Goal: Task Accomplishment & Management: Use online tool/utility

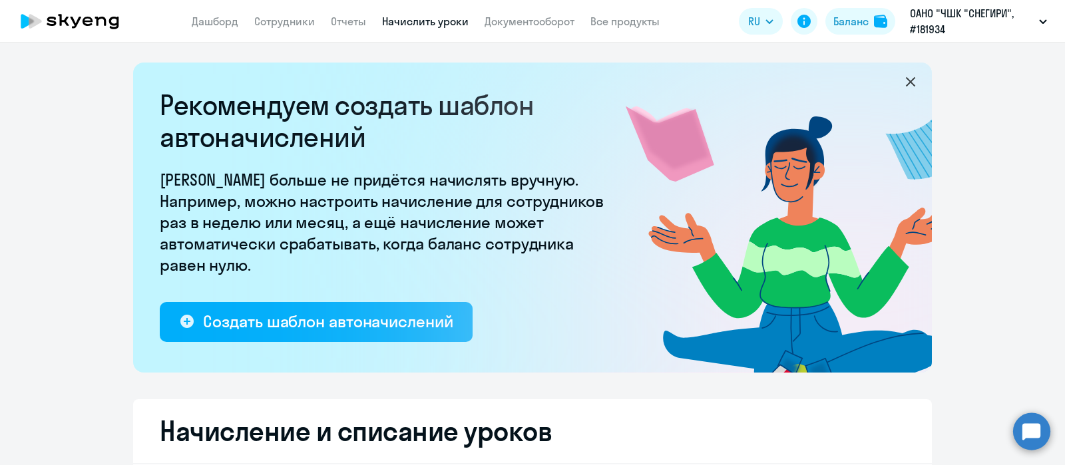
select select "10"
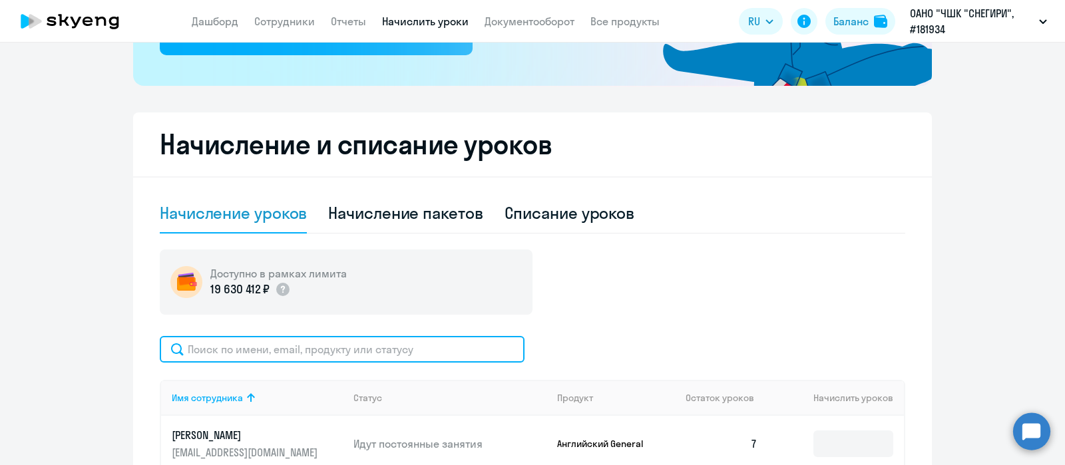
click at [408, 344] on input "text" at bounding box center [342, 349] width 365 height 27
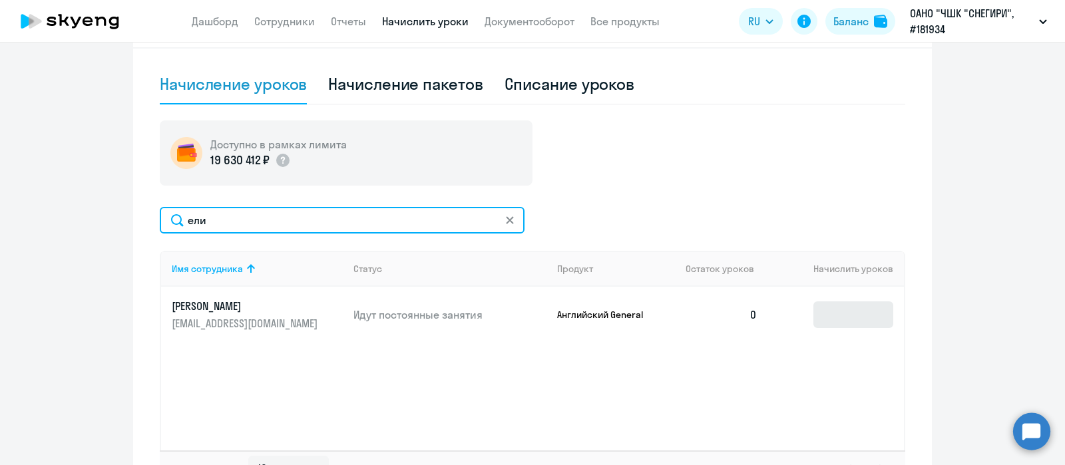
type input "ели"
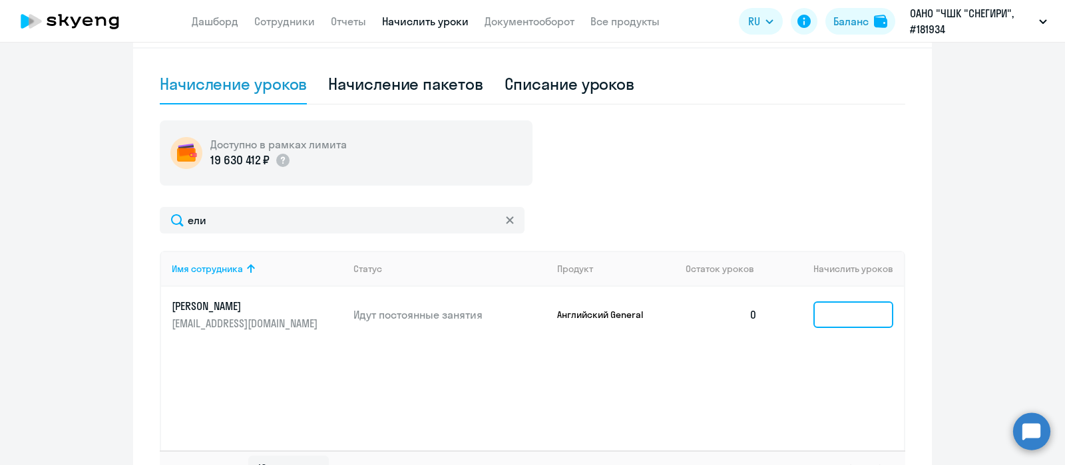
click at [830, 318] on input at bounding box center [854, 315] width 80 height 27
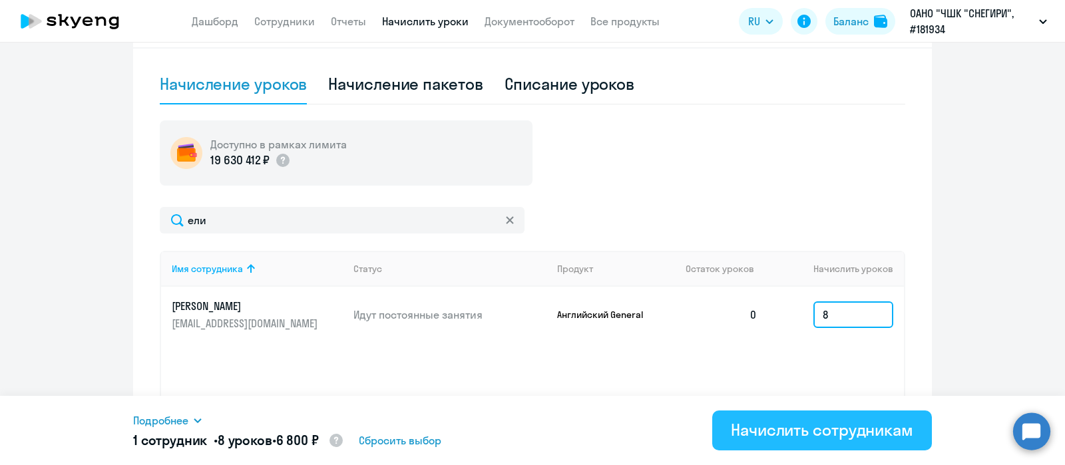
type input "8"
click at [819, 443] on button "Начислить сотрудникам" at bounding box center [822, 431] width 220 height 40
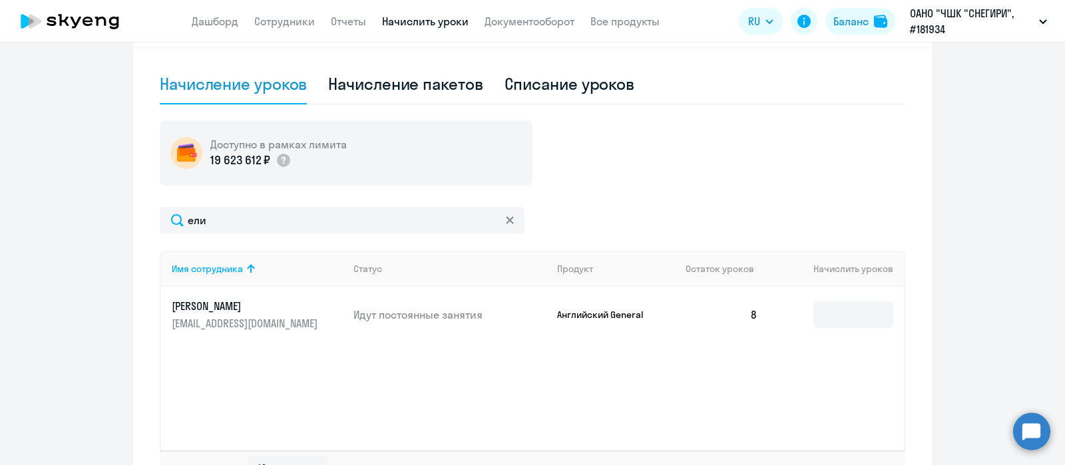
click at [966, 147] on ng-component "Рекомендуем создать шаблон автоначислений Уроки больше не придётся начислять вр…" at bounding box center [532, 77] width 1065 height 863
